Goal: Task Accomplishment & Management: Complete application form

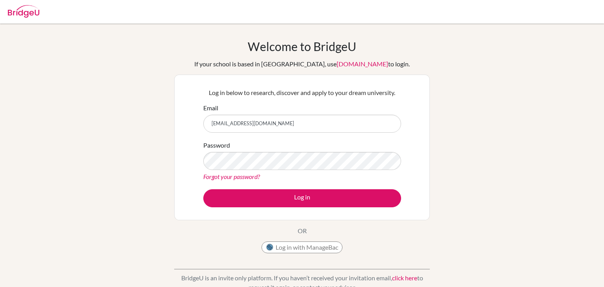
type input "[EMAIL_ADDRESS][DOMAIN_NAME]"
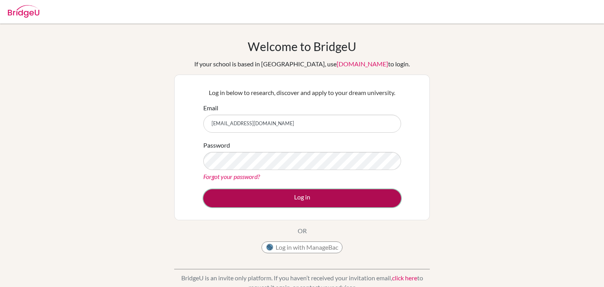
click at [301, 200] on button "Log in" at bounding box center [302, 198] width 198 height 18
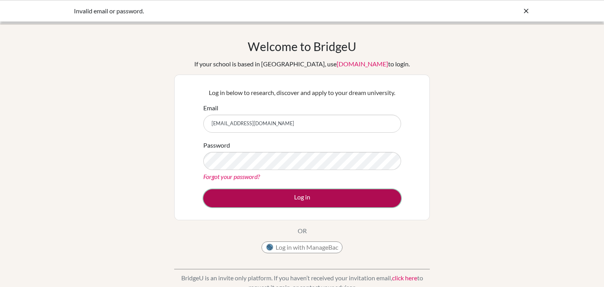
click at [319, 199] on button "Log in" at bounding box center [302, 198] width 198 height 18
click at [298, 198] on button "Log in" at bounding box center [302, 198] width 198 height 18
